Goal: Task Accomplishment & Management: Manage account settings

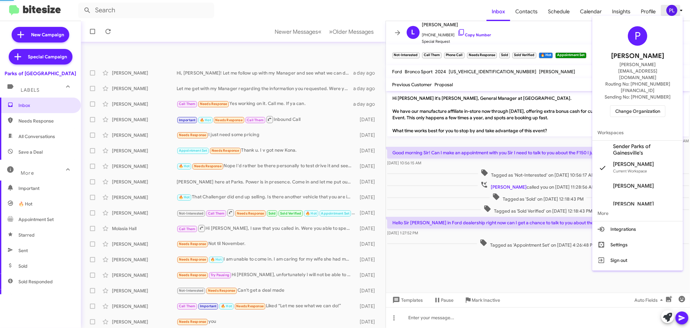
scroll to position [48, 0]
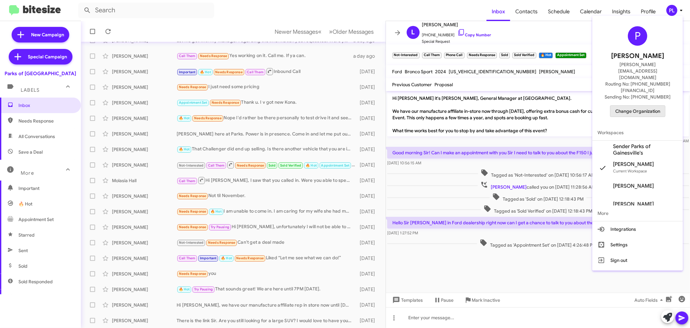
click at [627, 106] on span "Change Organization" at bounding box center [638, 111] width 45 height 11
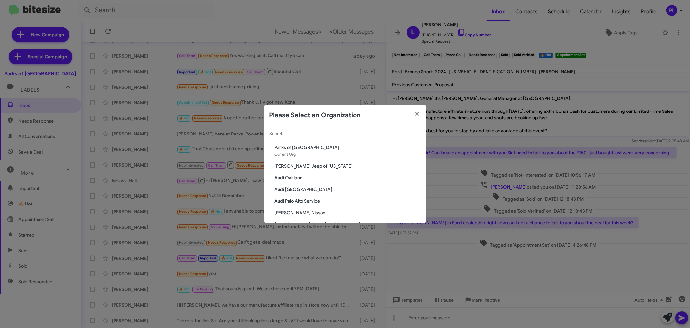
click at [343, 133] on input "Search" at bounding box center [345, 133] width 151 height 5
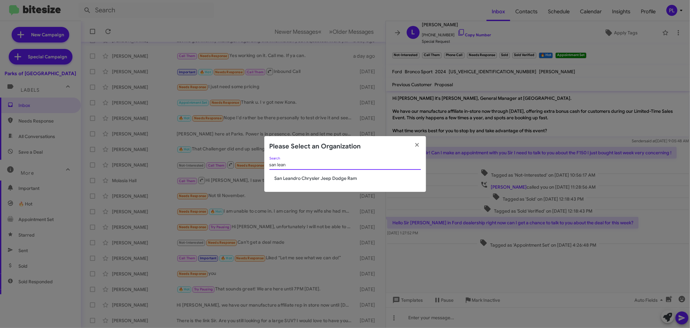
type input "san lean"
click at [344, 175] on span "San Leandro Chrysler Jeep Dodge Ram" at bounding box center [348, 178] width 146 height 6
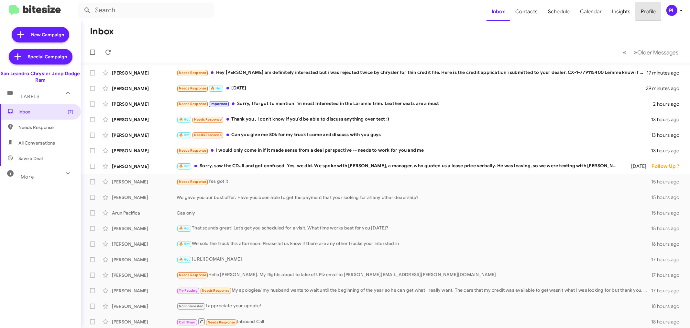
click at [645, 15] on span "Profile" at bounding box center [648, 11] width 25 height 19
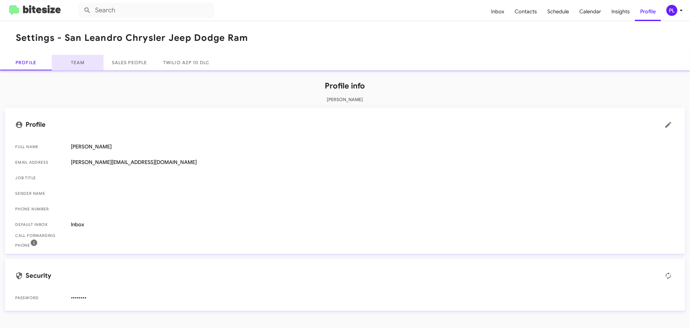
click at [70, 62] on link "Team" at bounding box center [78, 63] width 52 height 16
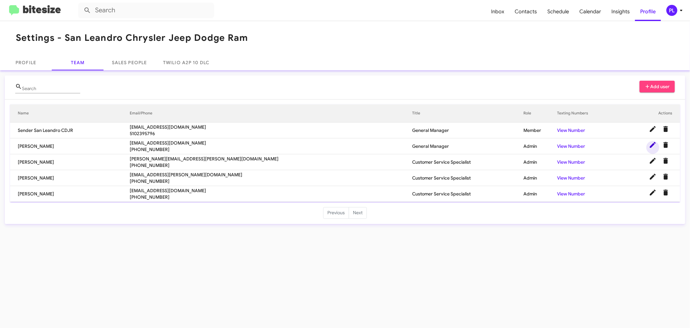
click at [648, 146] on span at bounding box center [653, 145] width 13 height 8
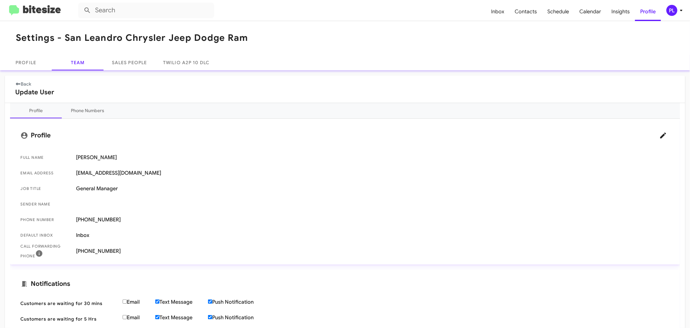
click at [27, 82] on link "Back" at bounding box center [23, 84] width 16 height 6
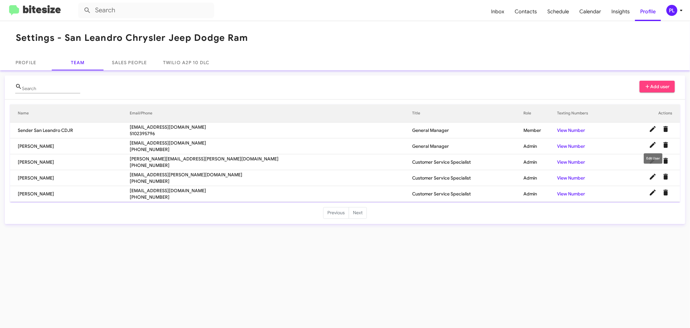
click at [652, 163] on div "Edit User" at bounding box center [653, 158] width 19 height 10
click at [655, 162] on icon at bounding box center [653, 161] width 8 height 8
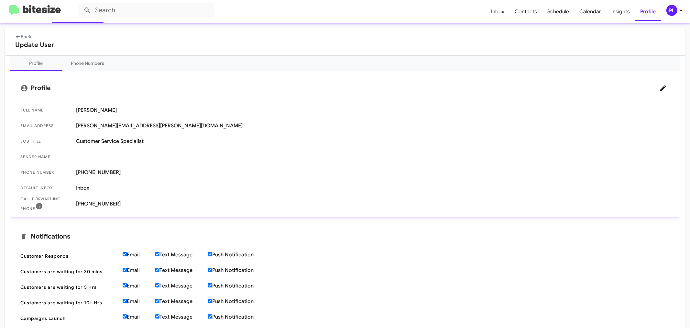
scroll to position [109, 0]
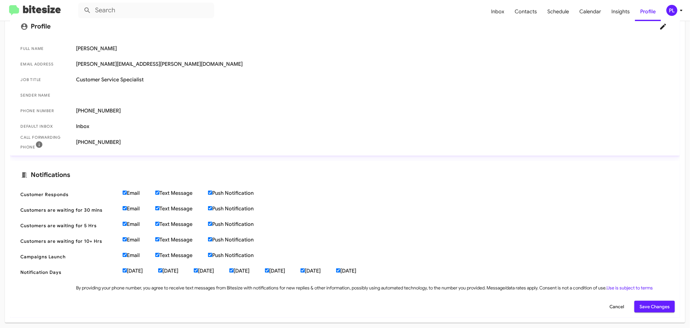
click at [126, 192] on input "Email" at bounding box center [125, 192] width 4 height 4
checkbox input "false"
click at [126, 206] on input "Email" at bounding box center [125, 208] width 4 height 4
checkbox input "false"
click at [127, 221] on label "Email" at bounding box center [139, 224] width 33 height 6
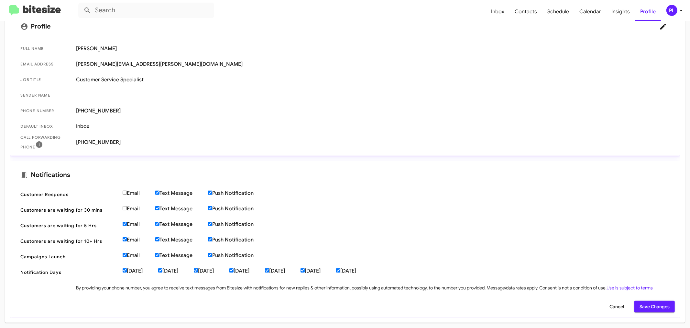
click at [127, 221] on input "Email" at bounding box center [125, 223] width 4 height 4
checkbox input "false"
click at [127, 238] on input "Email" at bounding box center [125, 239] width 4 height 4
checkbox input "false"
click at [125, 254] on input "Email" at bounding box center [125, 254] width 4 height 4
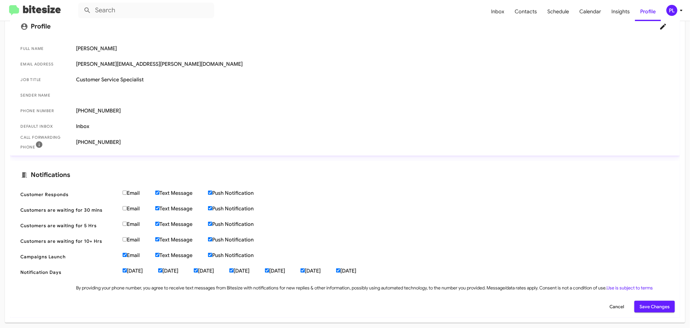
checkbox input "false"
click at [660, 306] on span "Save Changes" at bounding box center [655, 306] width 30 height 12
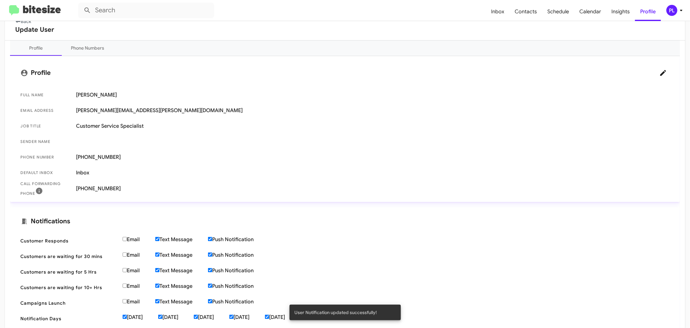
scroll to position [0, 0]
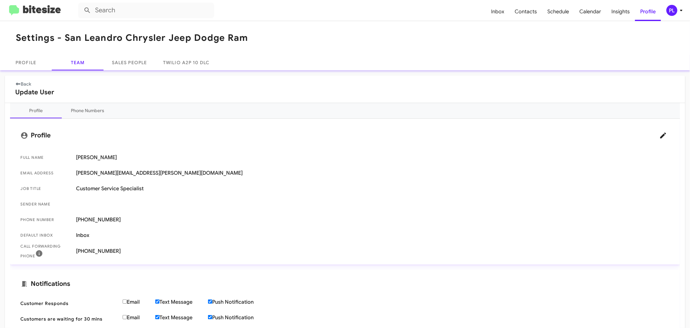
click at [24, 86] on link "Back" at bounding box center [23, 84] width 16 height 6
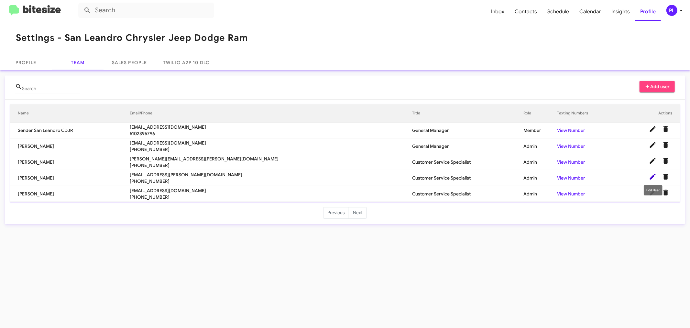
click at [655, 176] on icon at bounding box center [653, 177] width 6 height 6
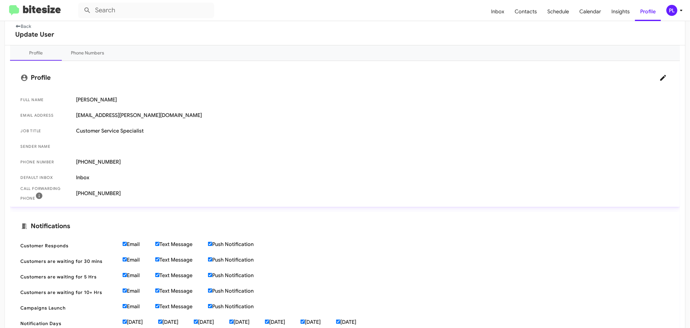
scroll to position [109, 0]
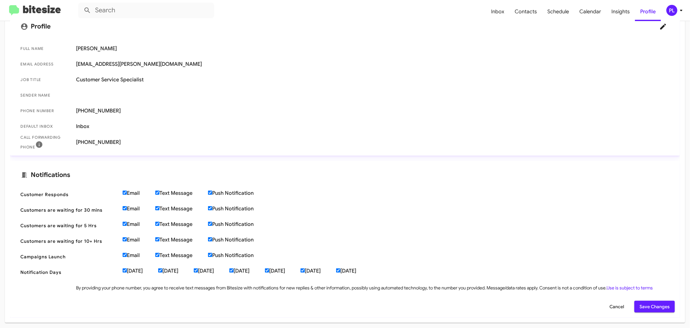
click at [125, 192] on input "Email" at bounding box center [125, 192] width 4 height 4
checkbox input "false"
click at [125, 207] on input "Email" at bounding box center [125, 208] width 4 height 4
checkbox input "false"
click at [125, 219] on span "Customers are waiting for 5 Hrs Email Text Message Push Notification" at bounding box center [345, 226] width 660 height 16
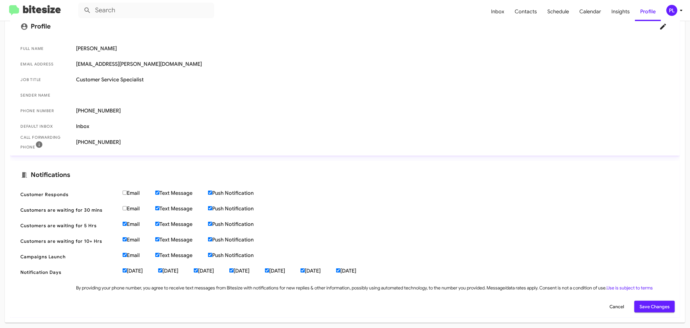
click at [124, 238] on input "Email" at bounding box center [125, 239] width 4 height 4
checkbox input "false"
click at [125, 225] on input "Email" at bounding box center [125, 223] width 4 height 4
checkbox input "false"
click at [124, 252] on input "Email" at bounding box center [125, 254] width 4 height 4
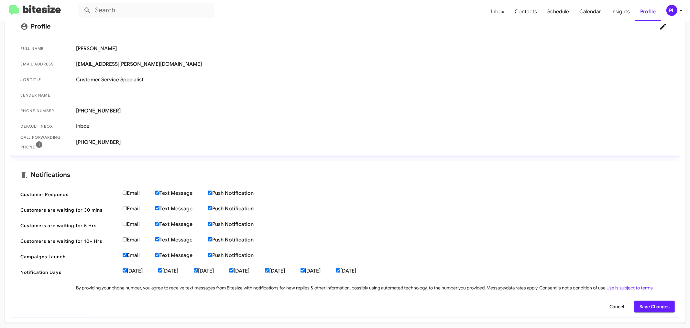
checkbox input "false"
click at [656, 303] on span "Save Changes" at bounding box center [655, 306] width 30 height 12
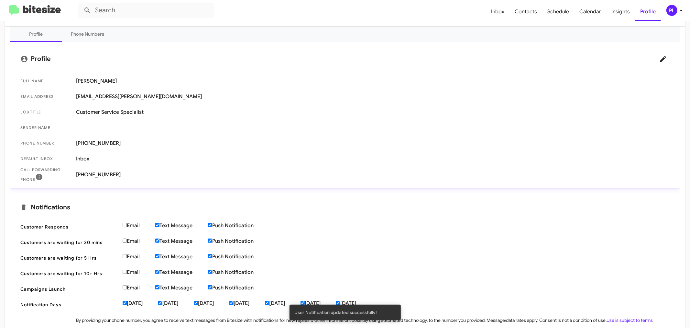
scroll to position [0, 0]
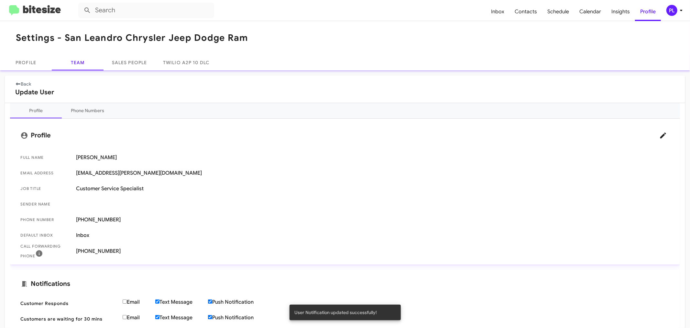
click at [21, 84] on link "Back" at bounding box center [23, 84] width 16 height 6
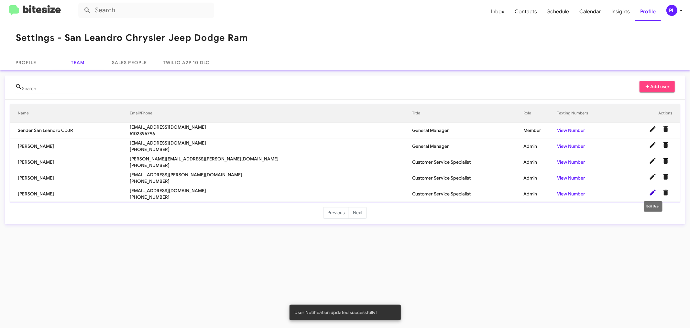
click at [653, 195] on icon at bounding box center [653, 192] width 8 height 8
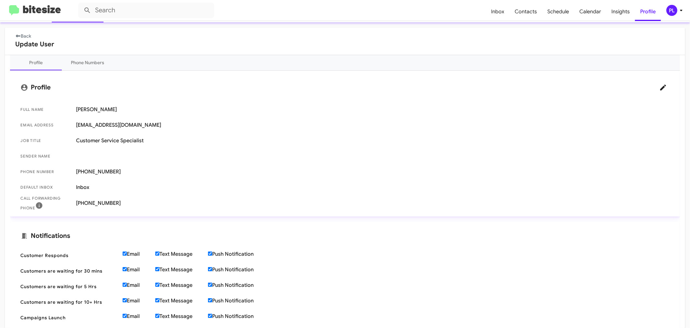
scroll to position [109, 0]
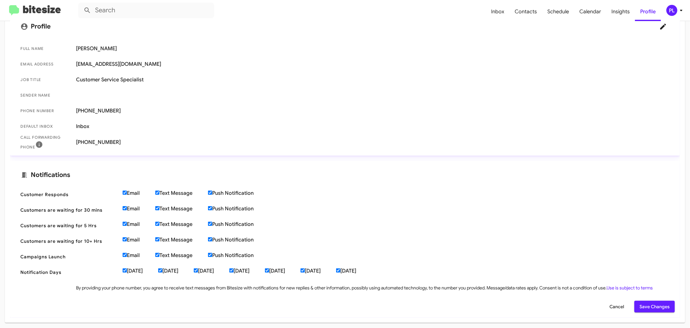
click at [124, 195] on label "Email" at bounding box center [139, 193] width 33 height 6
click at [124, 195] on input "Email" at bounding box center [125, 192] width 4 height 4
checkbox input "false"
click at [123, 207] on input "Email" at bounding box center [125, 208] width 4 height 4
checkbox input "false"
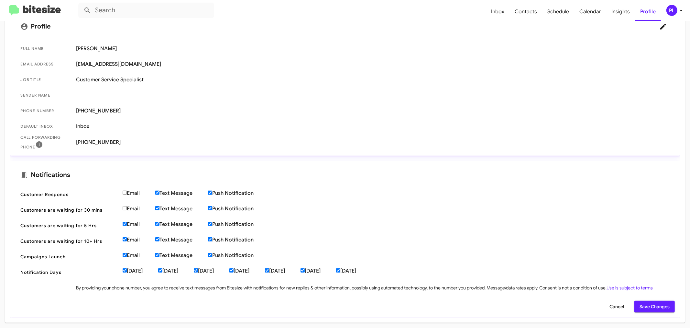
click at [127, 222] on label "Email" at bounding box center [139, 224] width 33 height 6
click at [127, 222] on input "Email" at bounding box center [125, 223] width 4 height 4
checkbox input "false"
click at [125, 238] on input "Email" at bounding box center [125, 239] width 4 height 4
checkbox input "false"
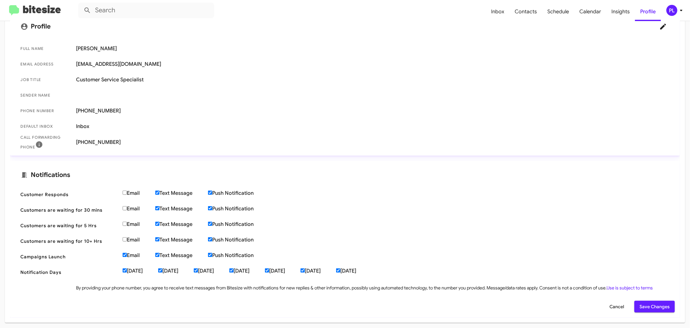
click at [124, 251] on span "Campaigns Launch Email Text Message Push Notification" at bounding box center [345, 257] width 660 height 16
click at [129, 254] on label "Email" at bounding box center [139, 255] width 33 height 6
click at [127, 254] on input "Email" at bounding box center [125, 254] width 4 height 4
checkbox input "false"
drag, startPoint x: 662, startPoint y: 304, endPoint x: 657, endPoint y: 302, distance: 4.9
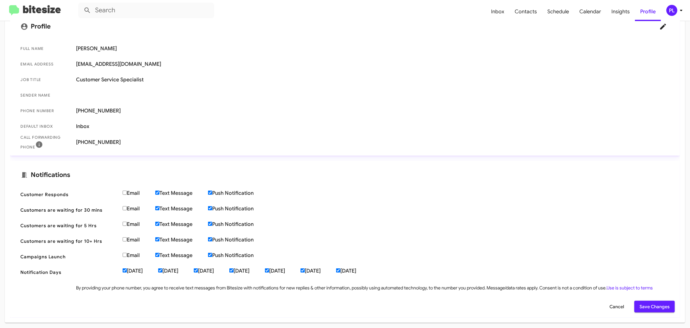
click at [662, 304] on span "Save Changes" at bounding box center [655, 306] width 30 height 12
click at [644, 305] on span "Save Changes" at bounding box center [655, 306] width 30 height 12
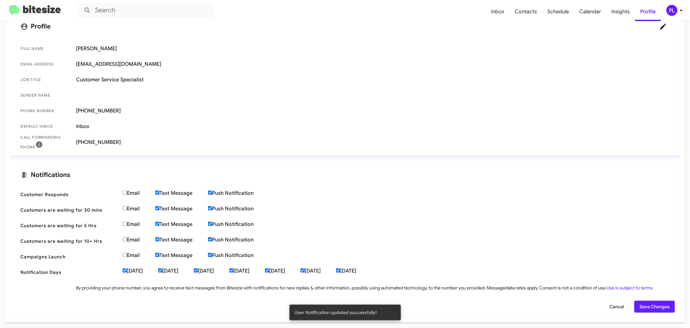
click at [680, 10] on icon at bounding box center [682, 10] width 8 height 8
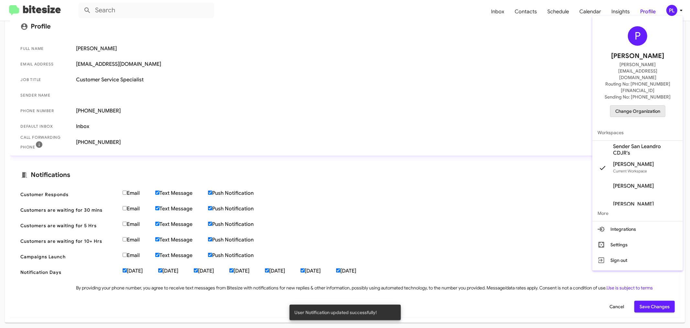
click at [636, 106] on span "Change Organization" at bounding box center [638, 111] width 45 height 11
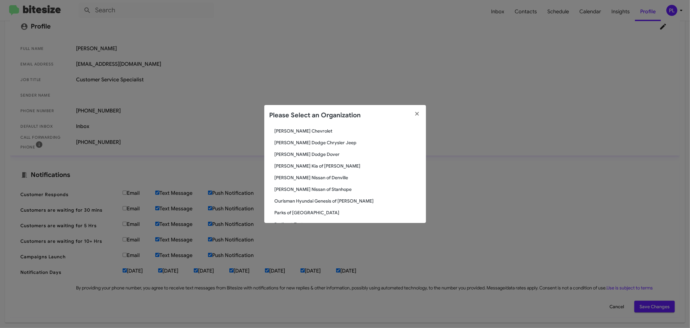
scroll to position [665, 0]
click at [311, 176] on span "Parks of [GEOGRAPHIC_DATA]" at bounding box center [348, 176] width 146 height 6
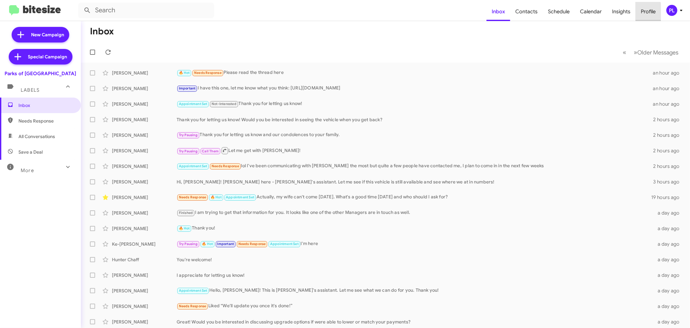
click at [645, 12] on span "Profile" at bounding box center [648, 11] width 25 height 19
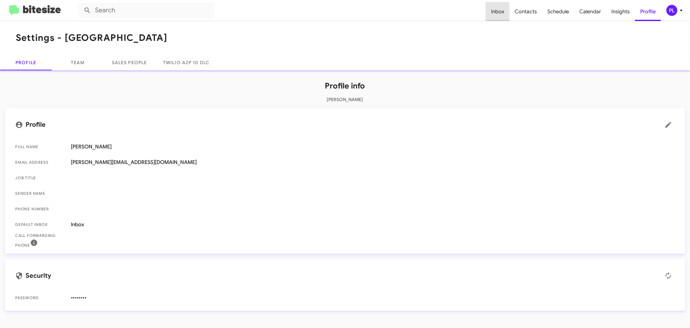
click at [499, 12] on span "Inbox" at bounding box center [498, 11] width 24 height 19
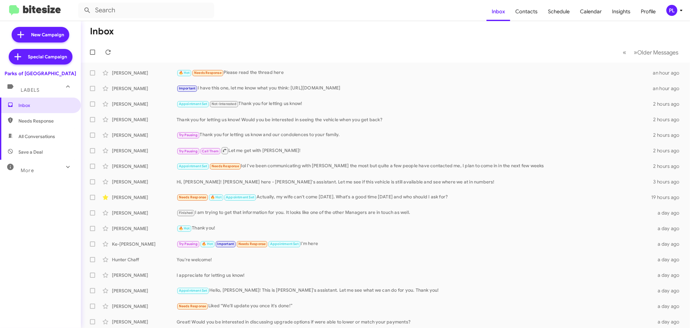
click at [21, 169] on span "More" at bounding box center [27, 170] width 13 height 6
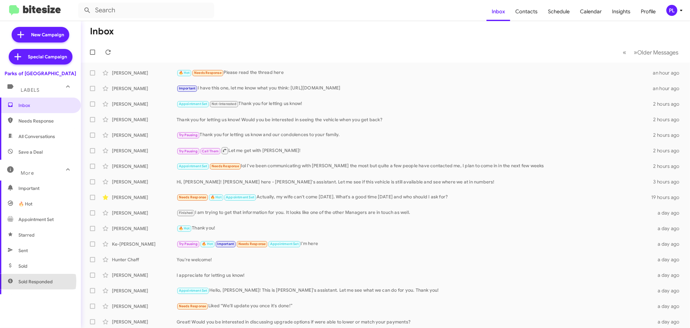
click at [34, 281] on span "Sold Responded" at bounding box center [35, 281] width 34 height 6
type input "in:sold-verified"
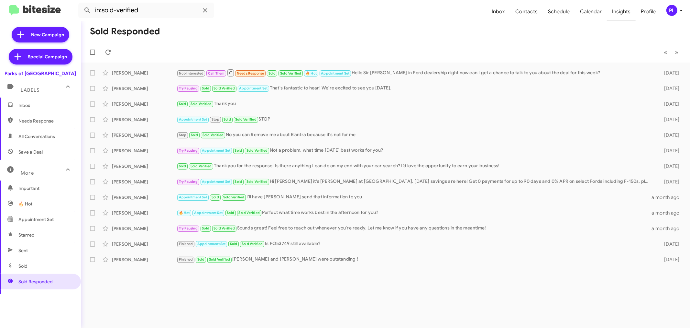
click at [629, 9] on span "Insights" at bounding box center [621, 11] width 29 height 19
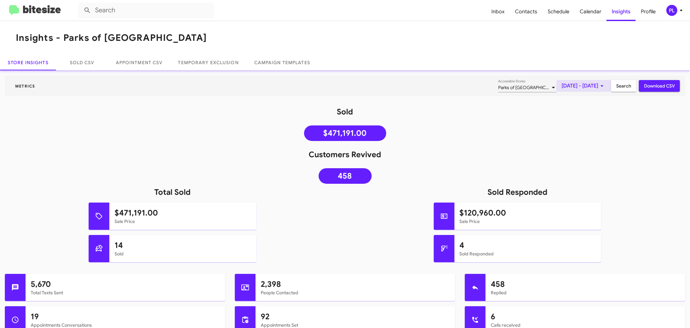
click at [564, 82] on span "Sep 1, 2025 - Sep 26, 2025" at bounding box center [584, 86] width 44 height 12
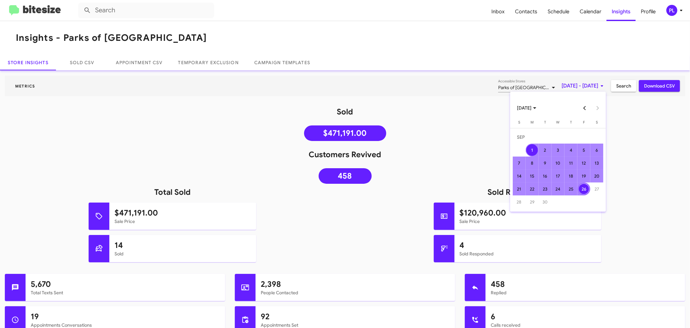
click at [585, 108] on button "Previous month" at bounding box center [585, 107] width 13 height 13
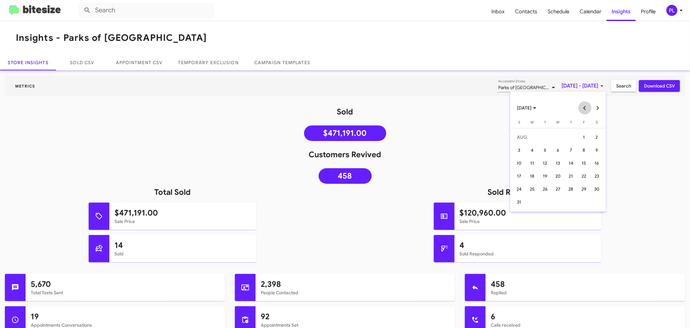
click at [585, 108] on button "Previous month" at bounding box center [585, 107] width 13 height 13
click at [545, 200] on div "29" at bounding box center [546, 202] width 12 height 12
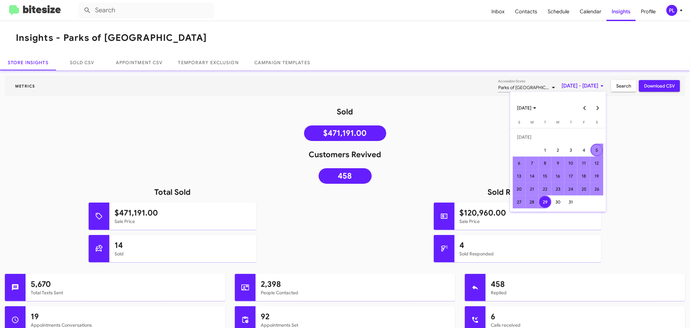
click at [596, 102] on button "Next month" at bounding box center [598, 107] width 13 height 13
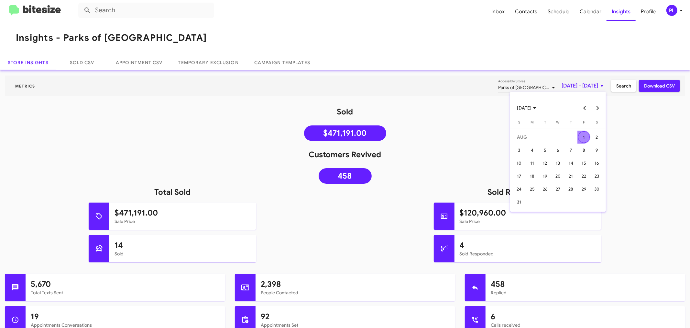
click at [596, 102] on button "Next month" at bounding box center [598, 107] width 13 height 13
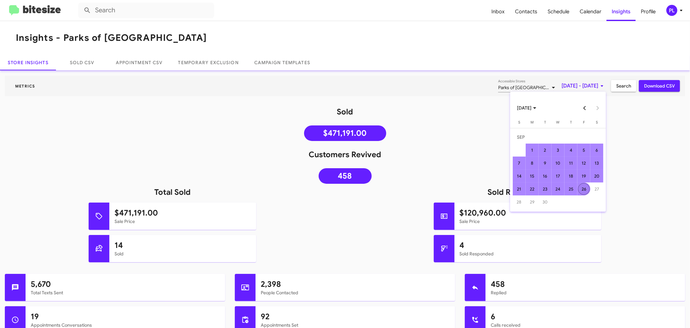
click at [583, 193] on div "26" at bounding box center [584, 189] width 12 height 12
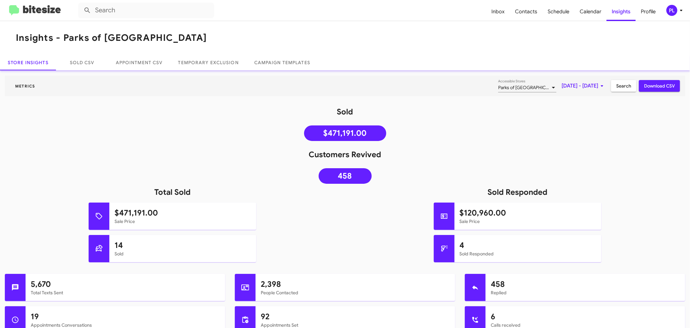
click at [618, 87] on span "Search" at bounding box center [624, 86] width 15 height 12
click at [496, 6] on span "Inbox" at bounding box center [499, 11] width 24 height 19
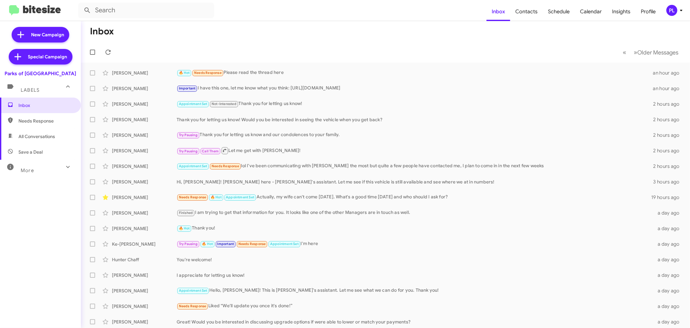
click at [64, 166] on icon at bounding box center [68, 167] width 8 height 8
click at [45, 279] on span "Sold Responded" at bounding box center [35, 281] width 34 height 6
type input "in:sold-verified"
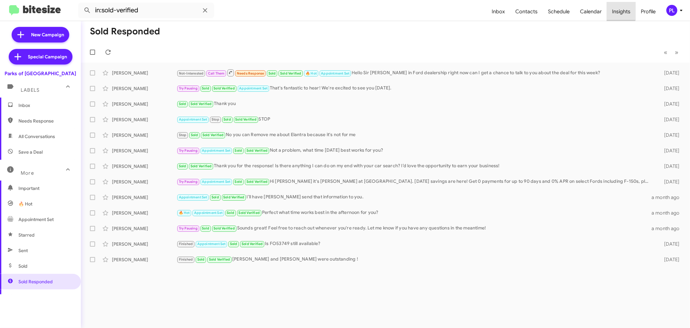
click at [619, 11] on span "Insights" at bounding box center [621, 11] width 29 height 19
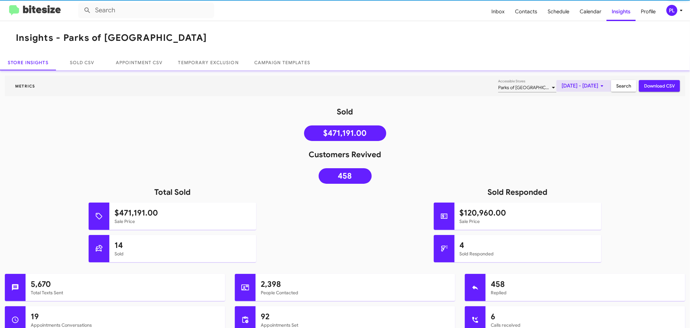
click at [562, 85] on span "Sep 1, 2025 - Sep 26, 2025" at bounding box center [584, 86] width 44 height 12
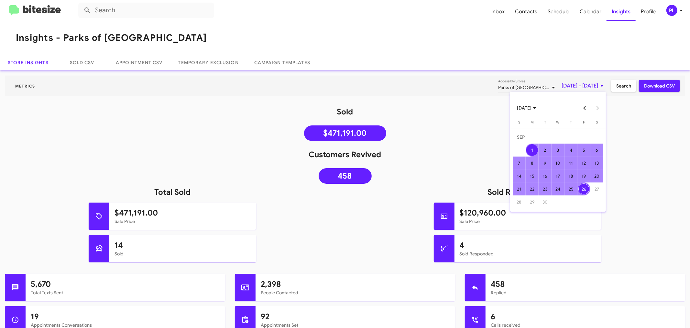
click at [586, 109] on button "Previous month" at bounding box center [585, 107] width 13 height 13
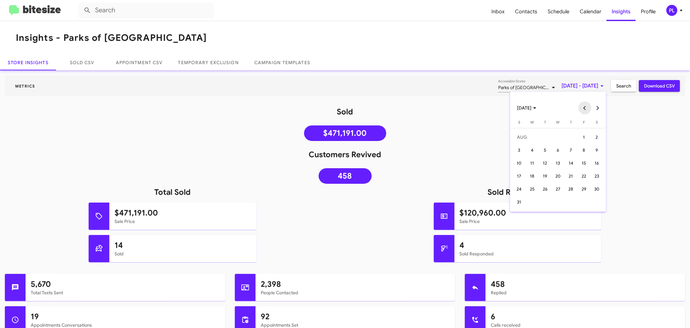
click at [586, 109] on button "Previous month" at bounding box center [585, 107] width 13 height 13
click at [547, 148] on div "1" at bounding box center [546, 150] width 12 height 12
click at [601, 106] on button "Next month" at bounding box center [598, 107] width 13 height 13
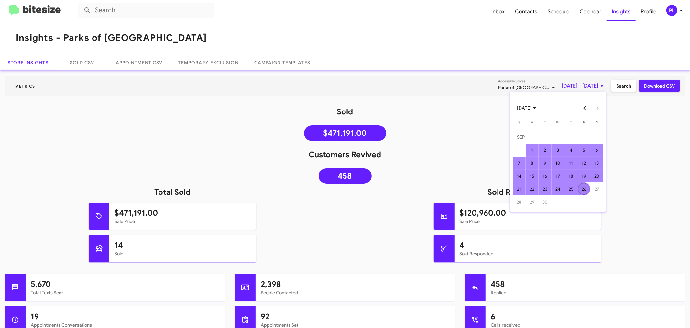
click at [584, 189] on div "26" at bounding box center [584, 189] width 12 height 12
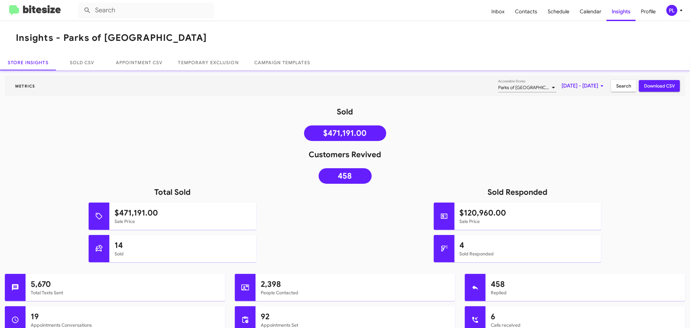
click at [620, 83] on span "Search" at bounding box center [624, 86] width 15 height 12
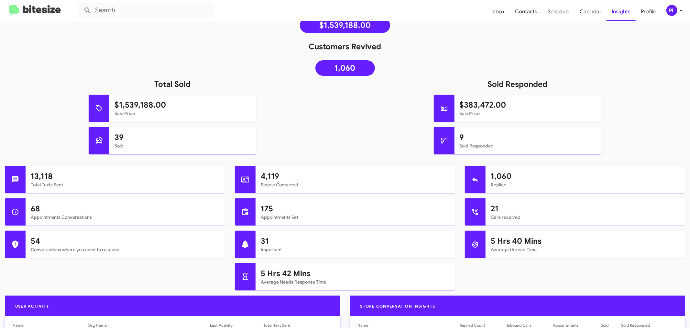
scroll to position [72, 0]
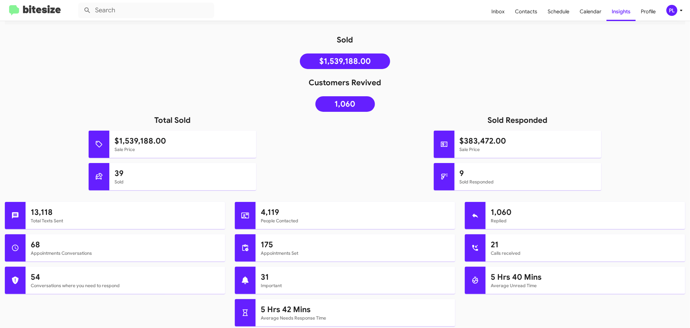
click at [353, 177] on div "9 Sold Responded" at bounding box center [518, 182] width 355 height 39
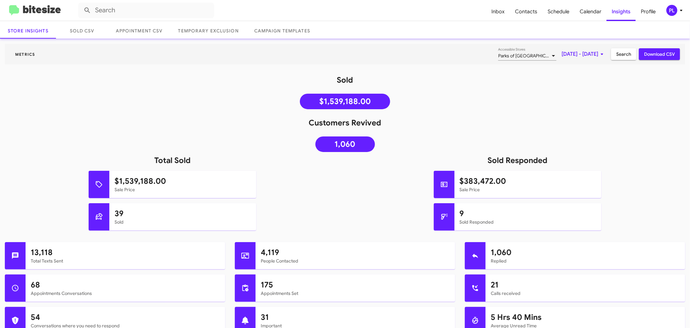
scroll to position [0, 0]
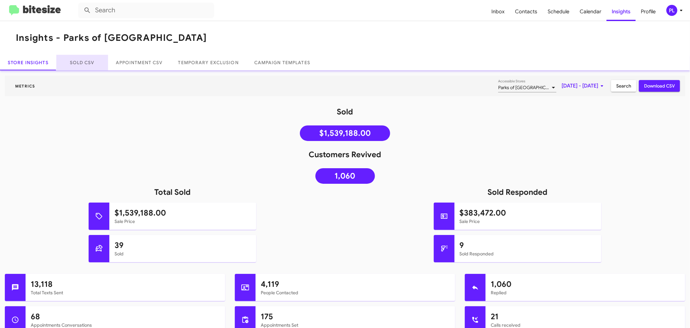
click at [75, 62] on link "Sold CSV" at bounding box center [82, 63] width 52 height 16
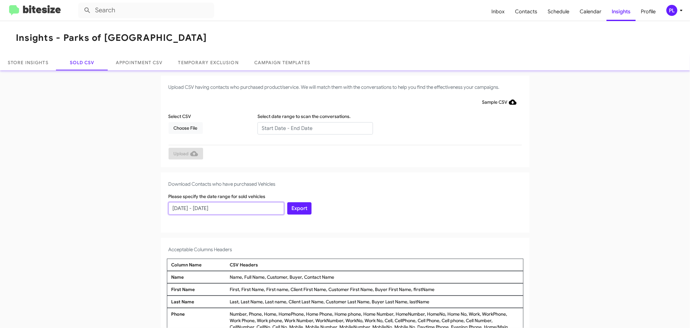
click at [211, 209] on input "08/27/2025 - 09/26/2025" at bounding box center [227, 208] width 116 height 12
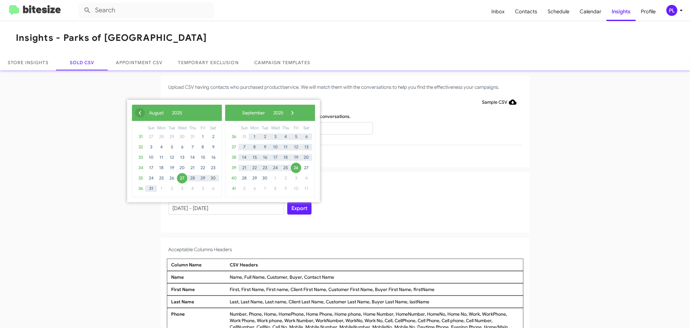
click at [136, 112] on span "‹" at bounding box center [140, 113] width 10 height 10
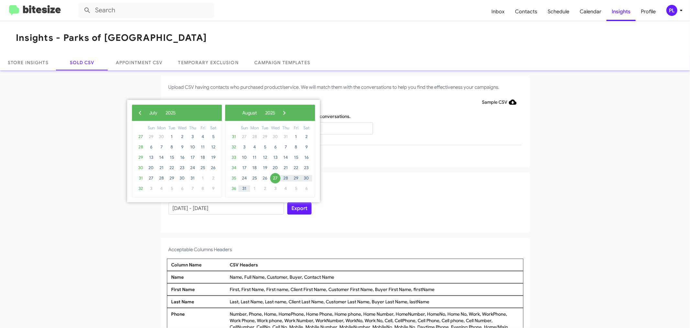
click at [136, 112] on span "‹" at bounding box center [140, 113] width 10 height 10
click at [265, 136] on span "1" at bounding box center [265, 136] width 10 height 10
click at [289, 115] on span "›" at bounding box center [285, 113] width 10 height 10
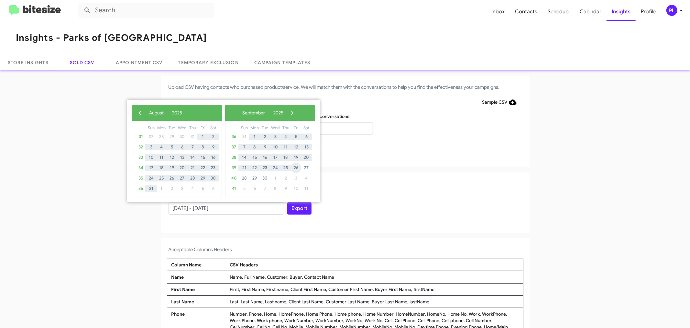
click at [293, 166] on span "26" at bounding box center [296, 168] width 10 height 10
type input "07/01/2025 - 09/26/2025"
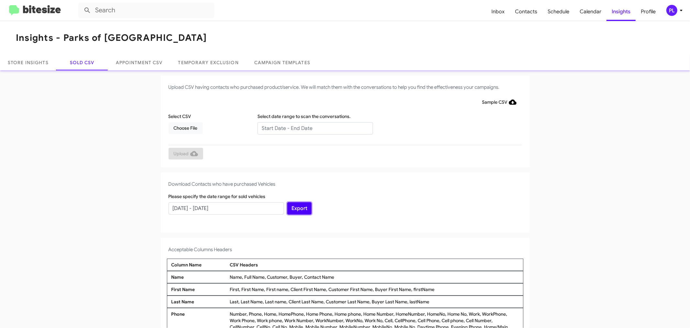
click at [296, 210] on button "Export" at bounding box center [299, 208] width 24 height 12
click at [496, 15] on span "Inbox" at bounding box center [499, 11] width 24 height 19
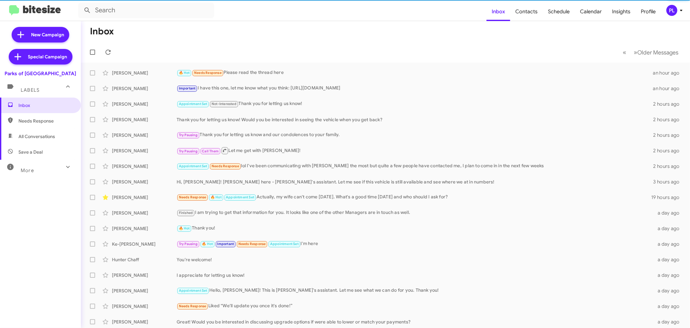
click at [23, 174] on mat-expansion-panel-header "More" at bounding box center [40, 168] width 81 height 16
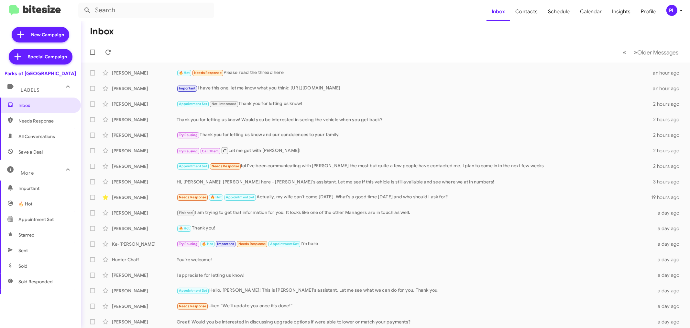
click at [34, 279] on span "Sold Responded" at bounding box center [35, 281] width 34 height 6
type input "in:sold-verified"
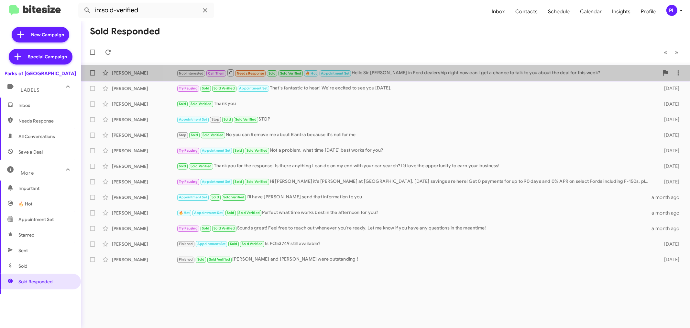
click at [438, 71] on div "Not-Interested Call Them Needs Response Sold Sold Verified 🔥 Hot Appointment Se…" at bounding box center [418, 73] width 483 height 8
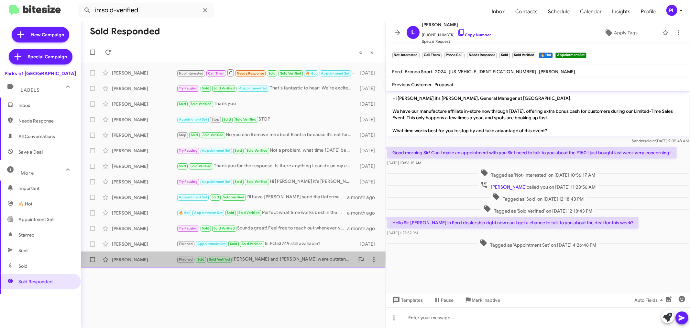
click at [139, 258] on div "Janet Frank" at bounding box center [144, 259] width 65 height 6
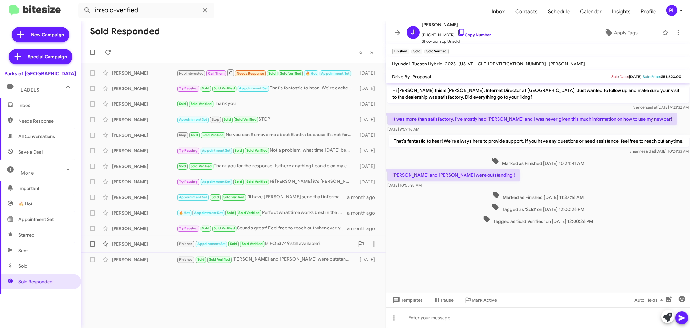
click at [146, 251] on span "Melvin Morgan Finished Appointment Set Sold Sold Verified Is FO53749 still avai…" at bounding box center [233, 244] width 305 height 16
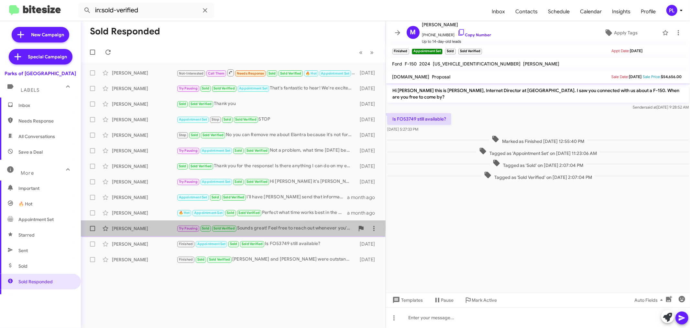
click at [140, 227] on div "Kris Macdonald" at bounding box center [144, 228] width 65 height 6
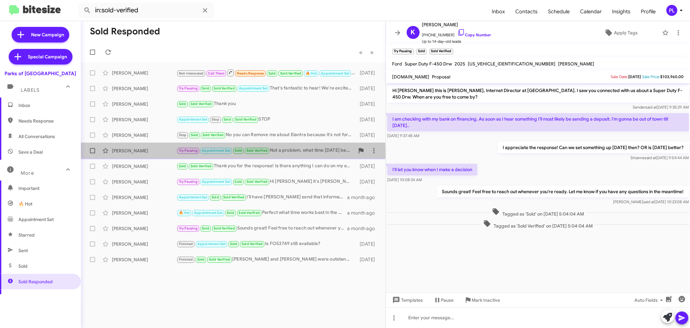
click at [144, 153] on div "Howard Mclelland" at bounding box center [144, 150] width 65 height 6
